Goal: Subscribe to service/newsletter

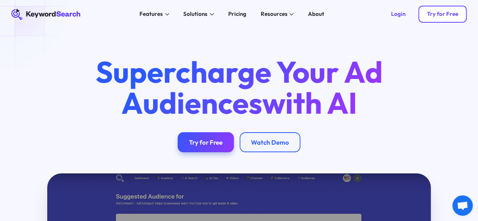
click at [434, 12] on div "Try for Free" at bounding box center [441, 14] width 31 height 7
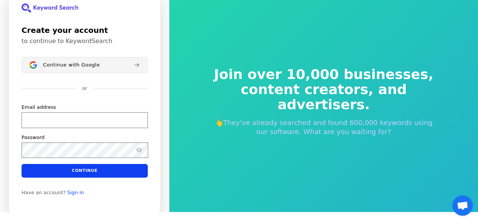
scroll to position [8, 0]
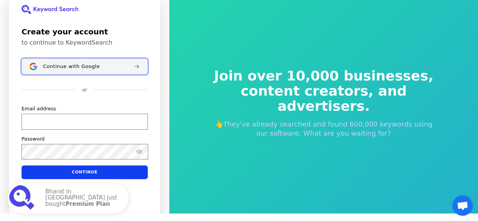
click at [106, 70] on button "Continue with Google" at bounding box center [85, 67] width 126 height 16
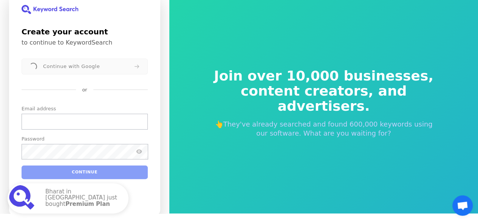
click at [106, 70] on div "Continue with Google" at bounding box center [85, 67] width 126 height 16
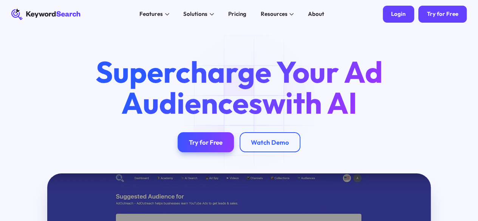
click at [398, 16] on div "Login" at bounding box center [398, 14] width 14 height 7
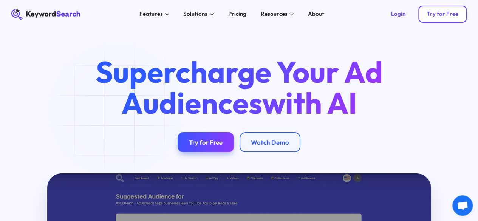
click at [448, 17] on div "Try for Free" at bounding box center [441, 14] width 31 height 7
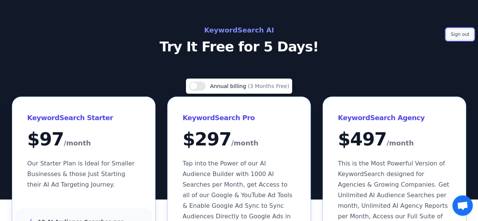
click at [464, 32] on button "Sign out" at bounding box center [459, 34] width 27 height 11
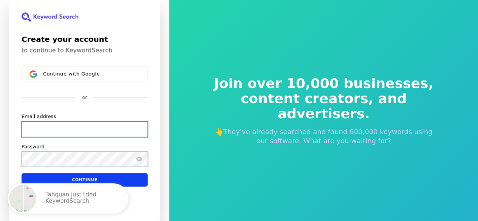
click at [108, 132] on input "Email address" at bounding box center [85, 129] width 126 height 16
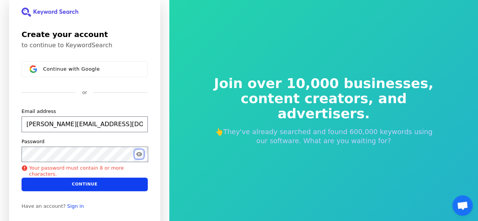
click at [142, 154] on button "Show password" at bounding box center [138, 154] width 9 height 9
click at [135, 153] on button "Hide password" at bounding box center [138, 154] width 9 height 9
type input "[PERSON_NAME][EMAIL_ADDRESS][DOMAIN_NAME]"
click at [142, 157] on button "Show password" at bounding box center [138, 154] width 9 height 9
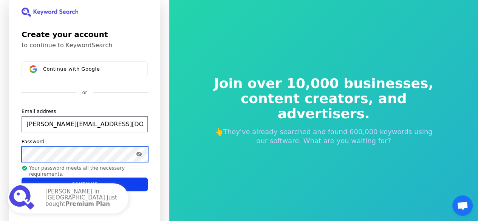
scroll to position [9, 0]
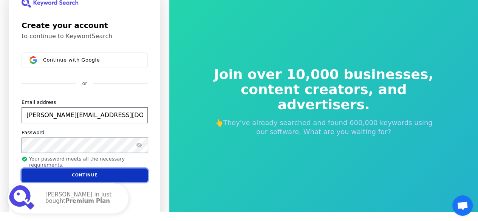
click at [97, 174] on button "Continue" at bounding box center [85, 175] width 126 height 14
type input "[PERSON_NAME][EMAIL_ADDRESS][DOMAIN_NAME]"
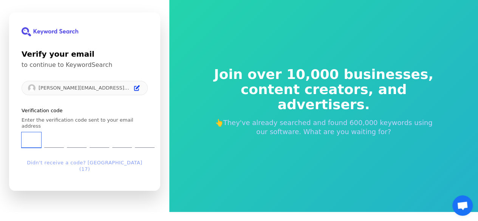
type input "0"
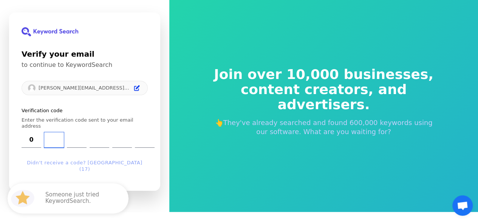
type input "5"
type input "0"
type input "5"
type input "8"
type input "6"
